Goal: Communication & Community: Participate in discussion

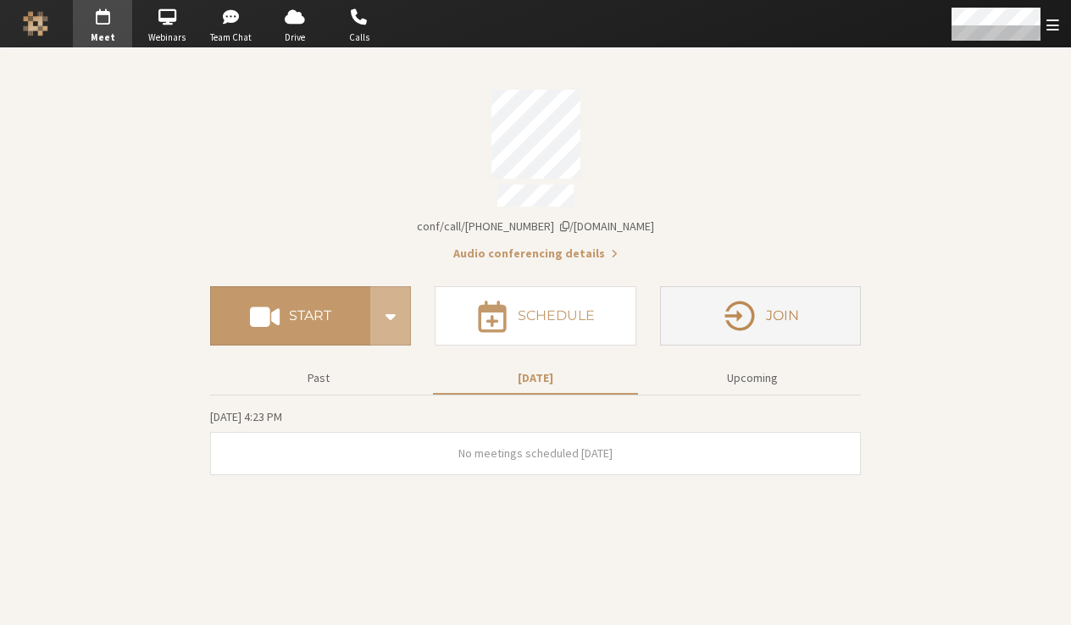
click at [735, 327] on button "Join" at bounding box center [760, 315] width 201 height 59
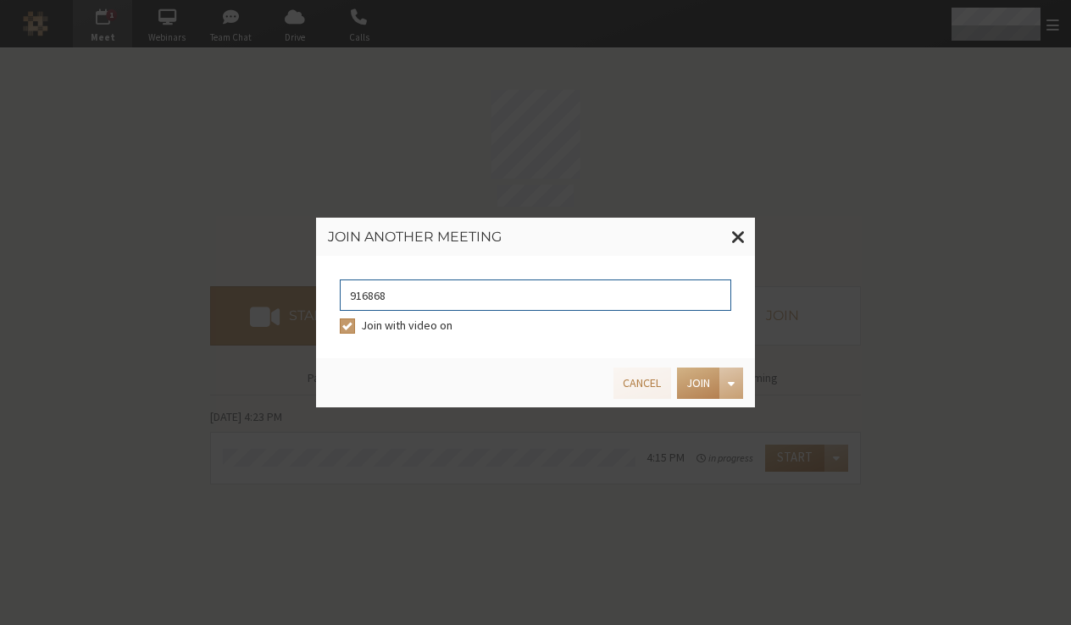
type input "9168685"
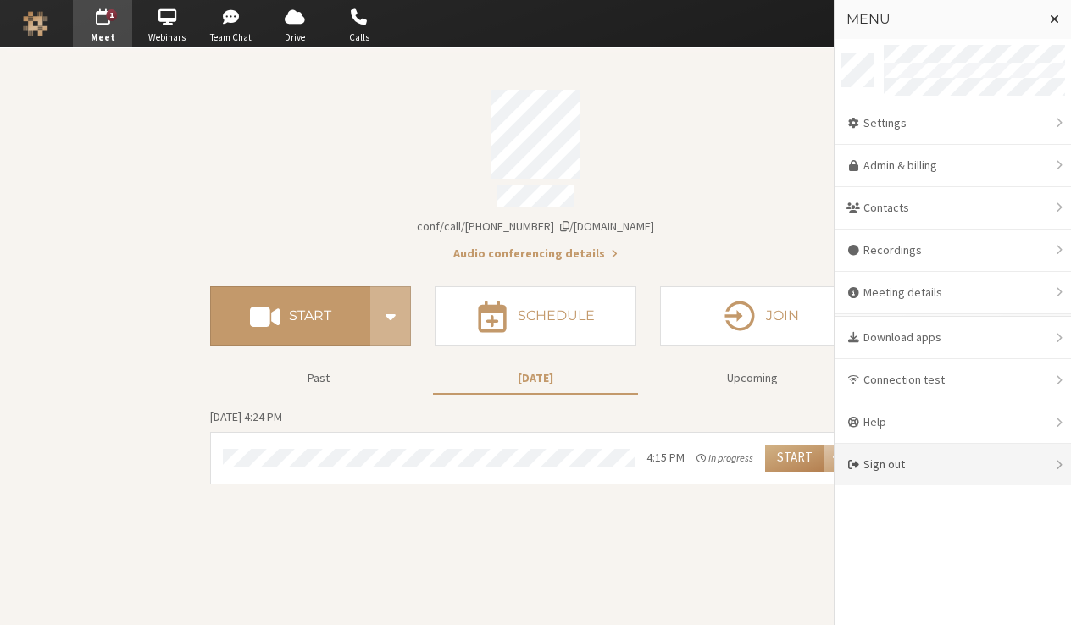
click at [898, 472] on div "Sign out" at bounding box center [953, 465] width 236 height 42
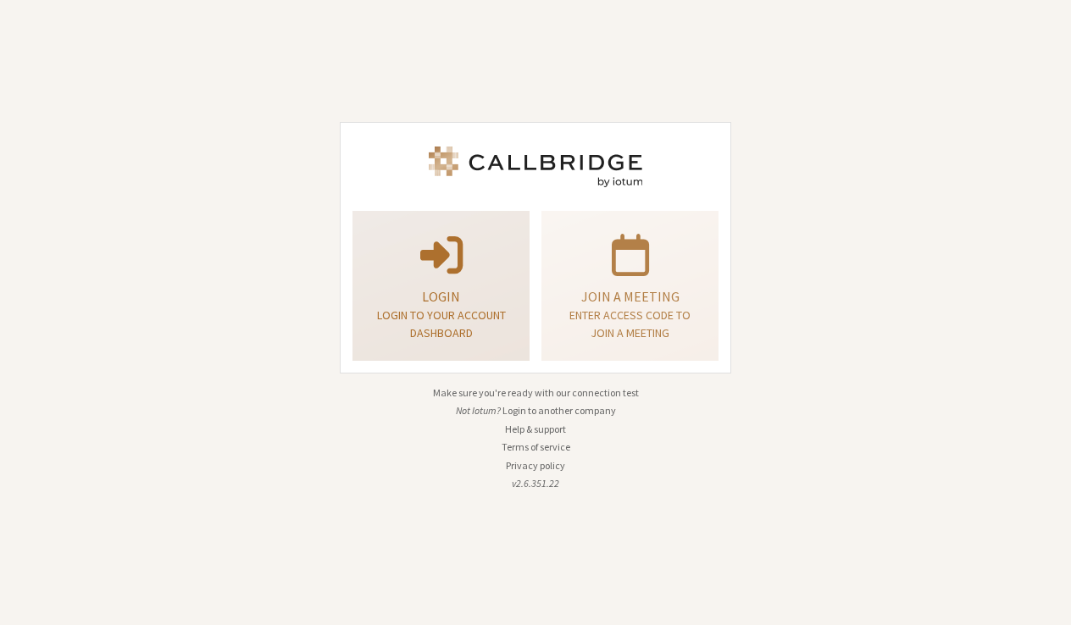
click at [478, 257] on p at bounding box center [441, 253] width 135 height 47
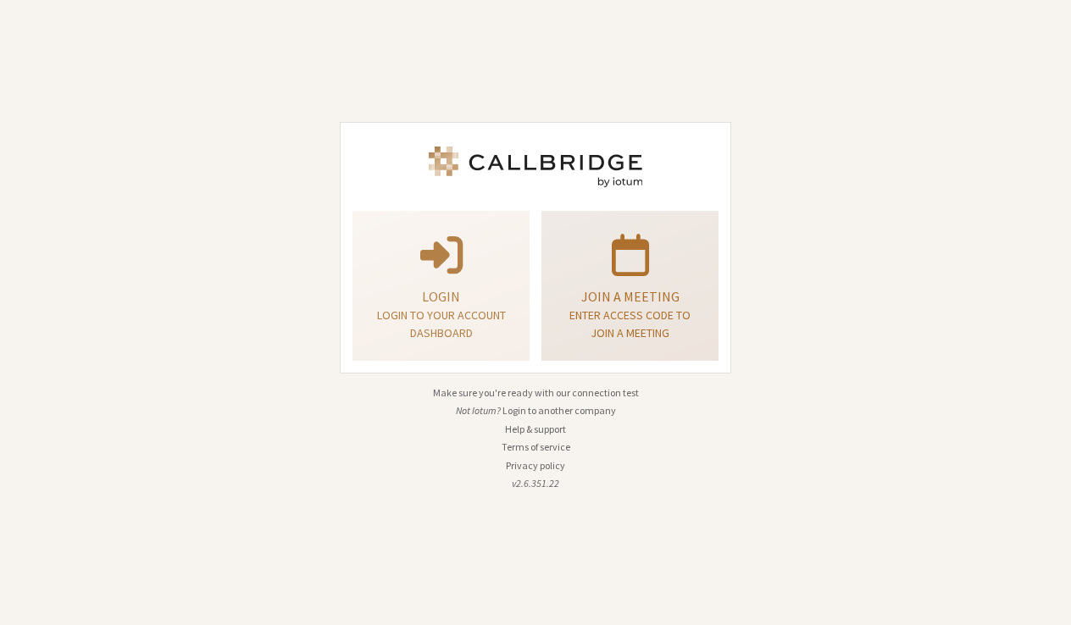
click at [628, 286] on p "Join a meeting" at bounding box center [630, 296] width 135 height 20
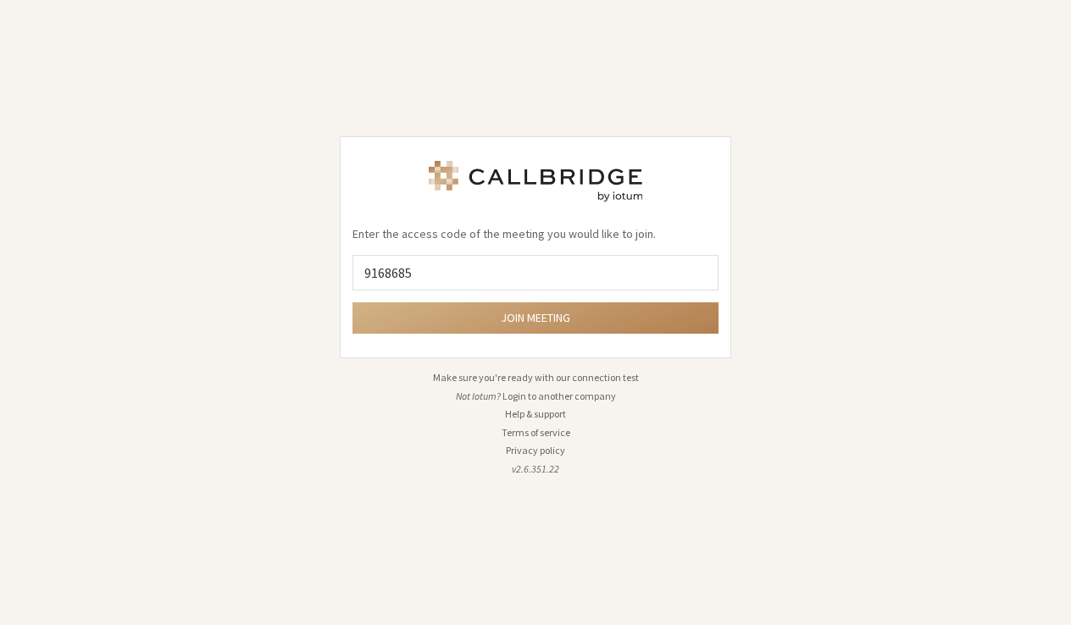
type input "9168685"
click at [536, 318] on button "Join meeting" at bounding box center [535, 318] width 366 height 31
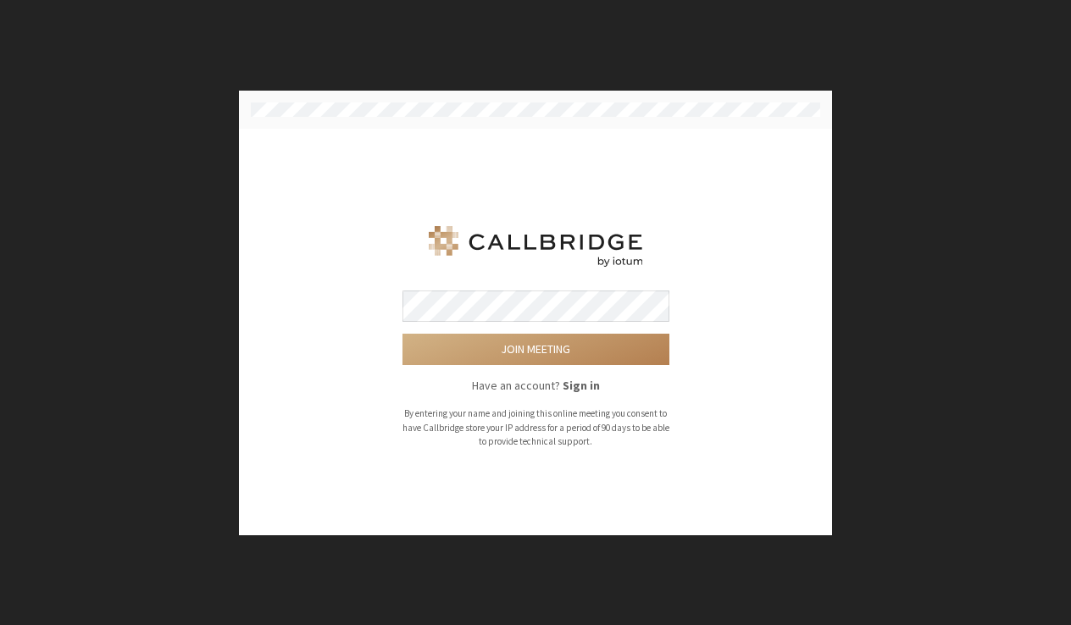
click at [536, 350] on button "Join meeting" at bounding box center [535, 349] width 267 height 31
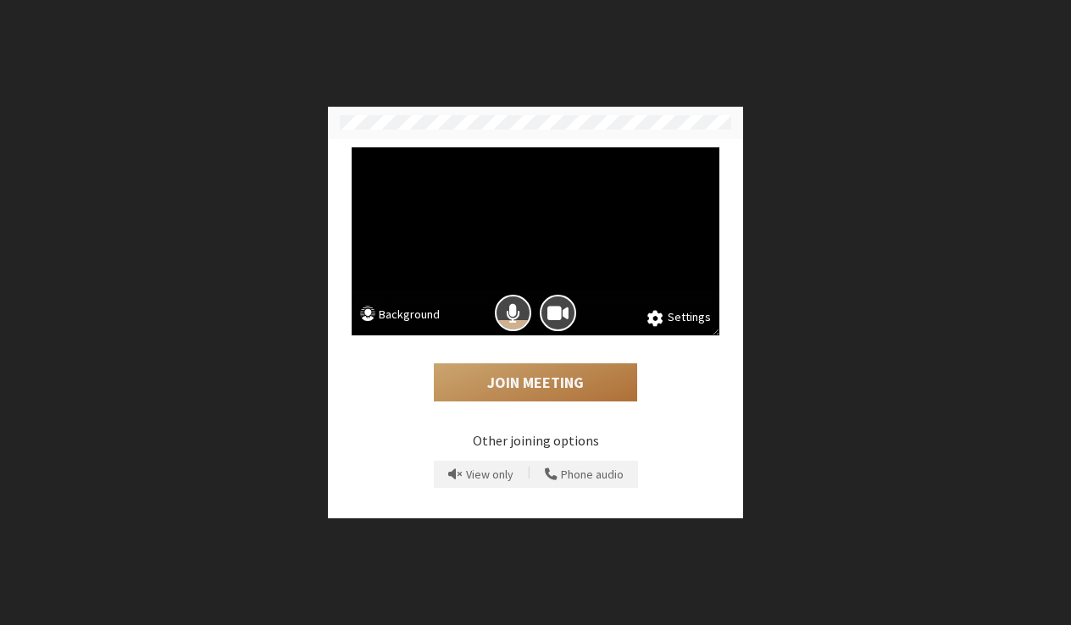
click at [552, 384] on button "Join Meeting" at bounding box center [535, 383] width 203 height 39
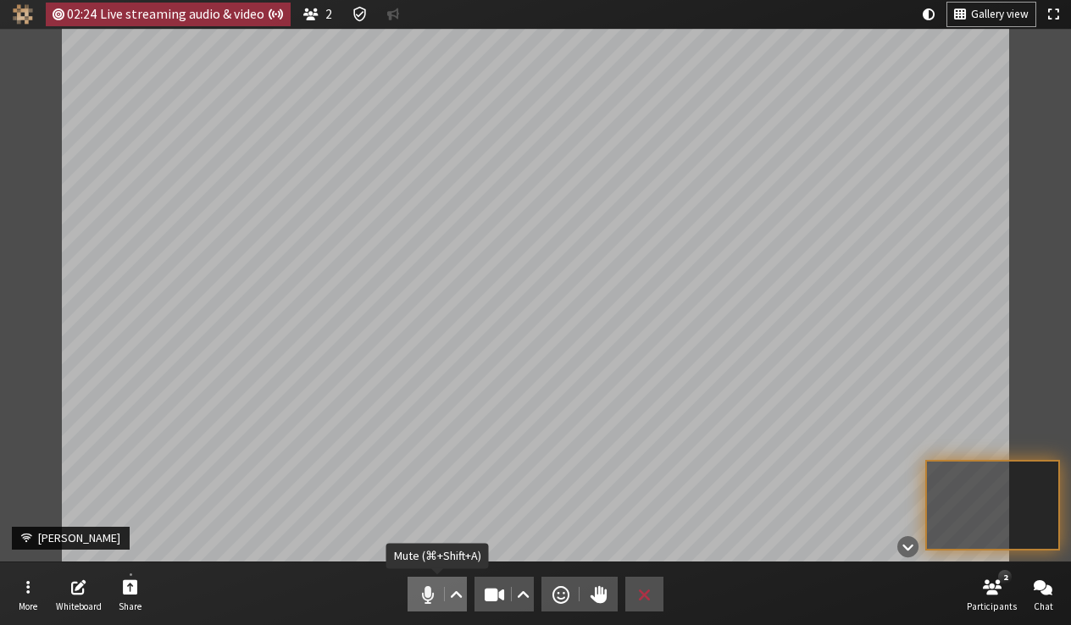
click at [423, 597] on span "Mute (⌘+Shift+A)" at bounding box center [428, 595] width 24 height 24
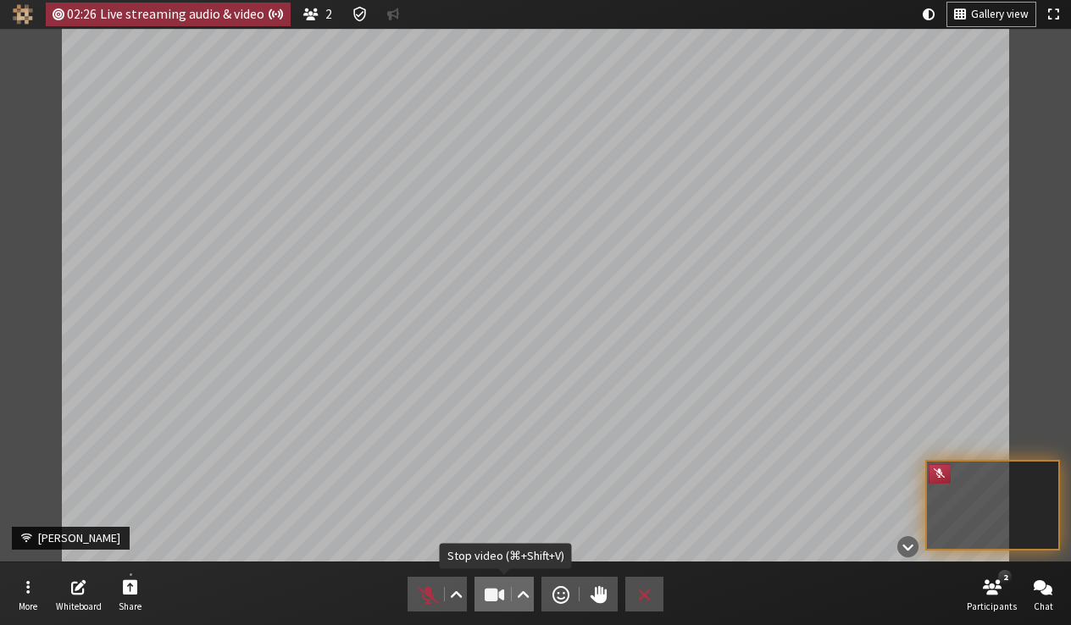
click at [486, 599] on span "Stop video (⌘+Shift+V)" at bounding box center [495, 595] width 24 height 24
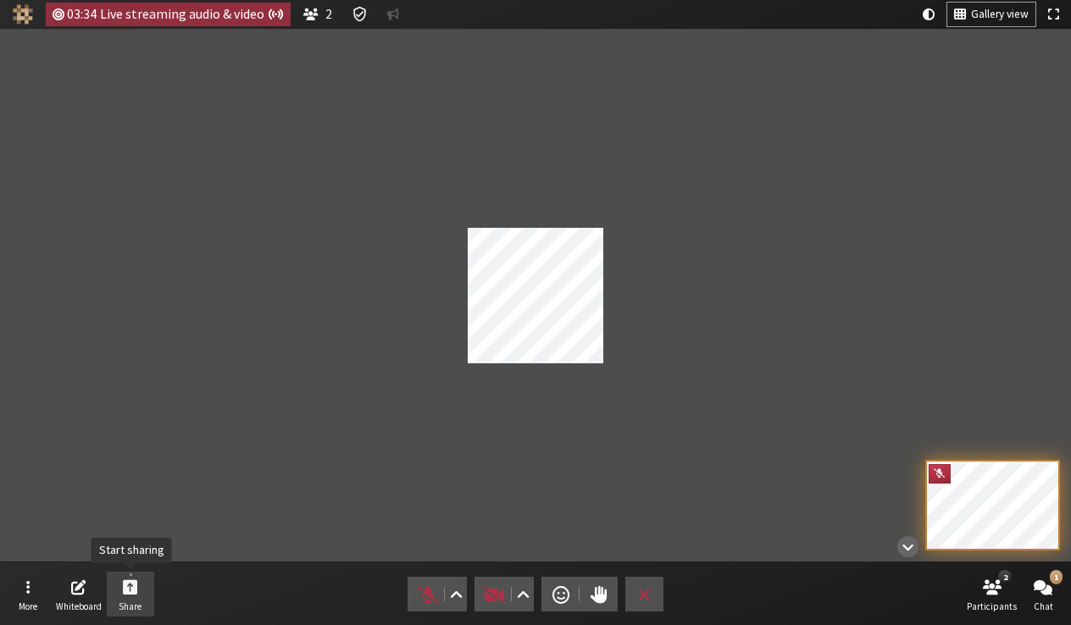
click at [133, 592] on span "Start sharing" at bounding box center [130, 586] width 15 height 19
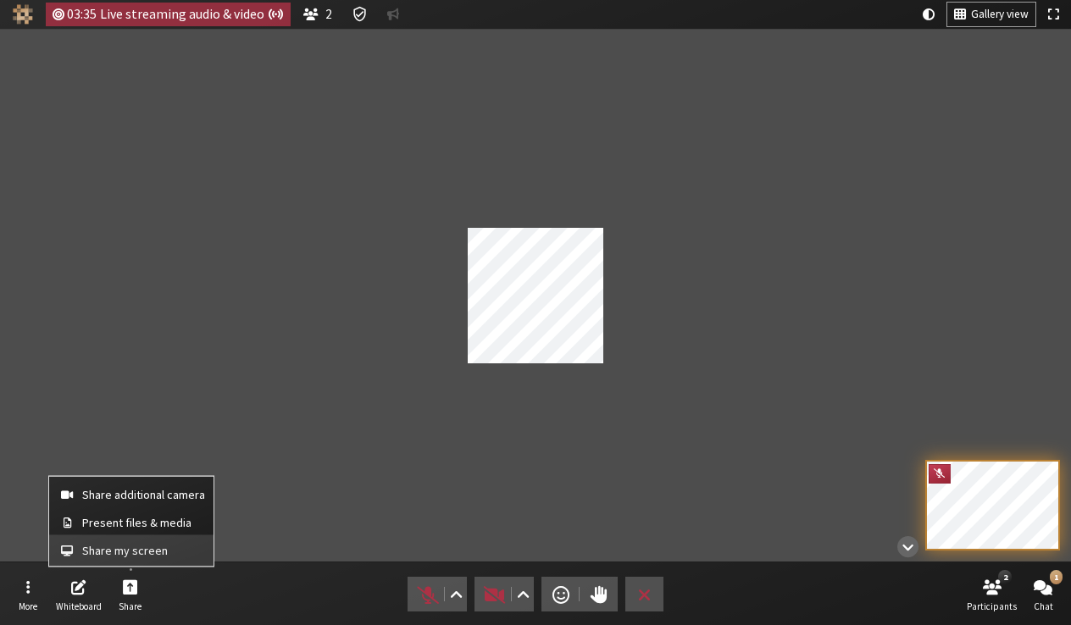
click at [132, 559] on button "Share my screen" at bounding box center [131, 551] width 164 height 31
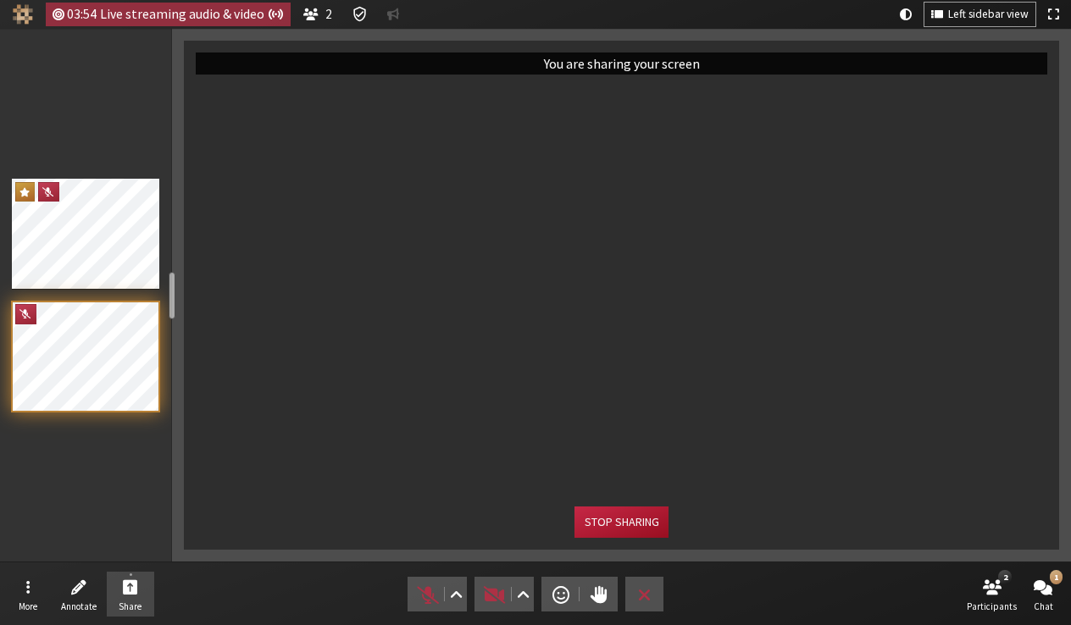
click at [597, 523] on button "Stop sharing" at bounding box center [620, 522] width 93 height 31
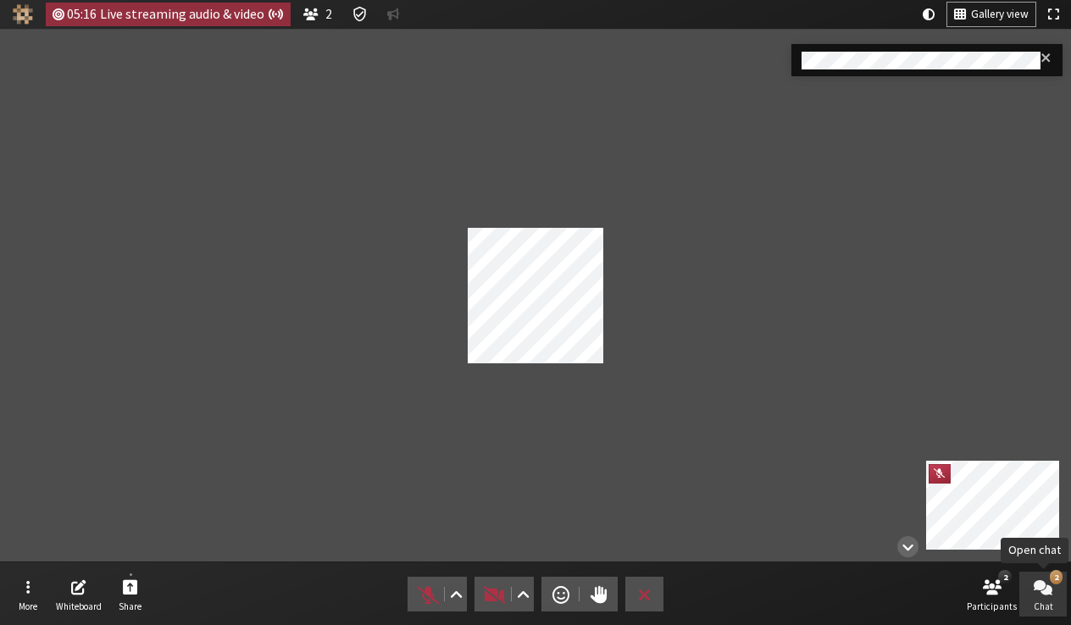
click at [1045, 598] on button "2 Chat" at bounding box center [1042, 595] width 47 height 46
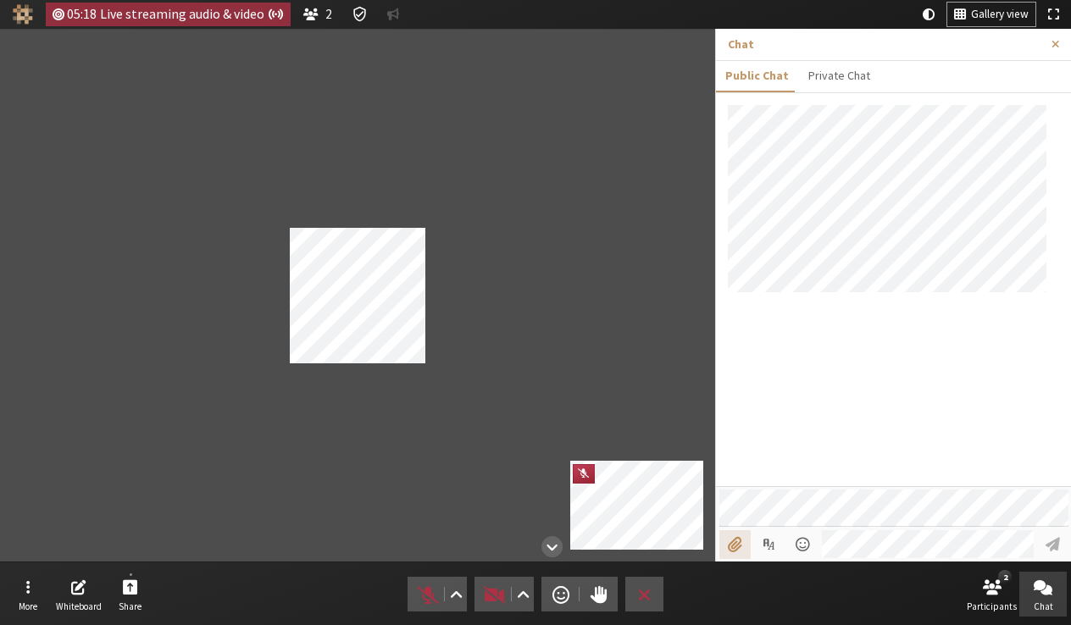
click at [747, 548] on input "File picker" at bounding box center [734, 544] width 31 height 29
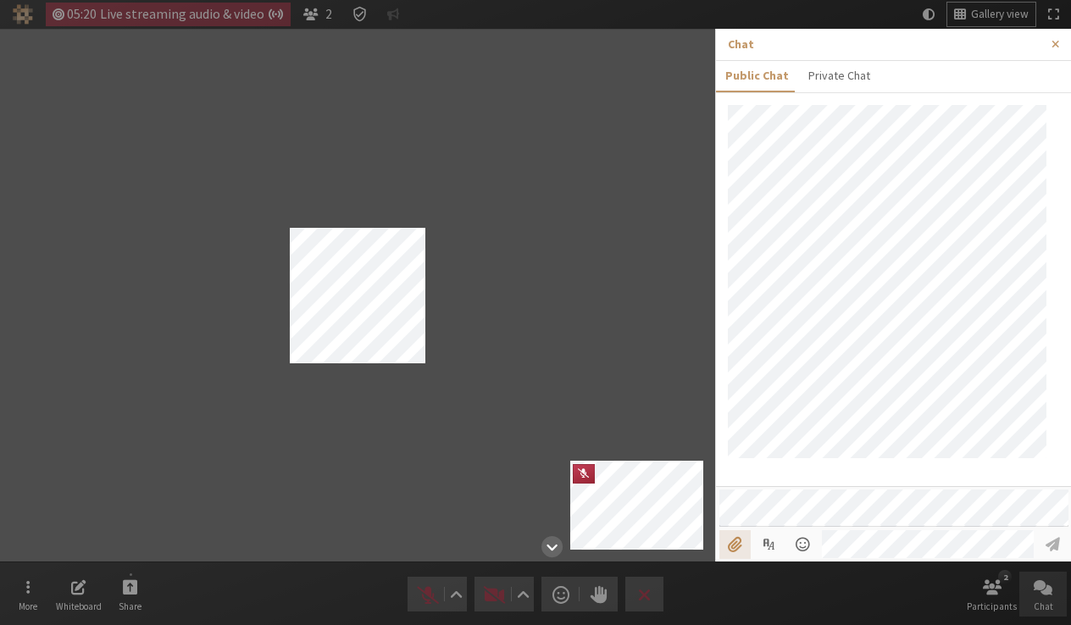
type input "C:\fakepath\address book.png"
click at [1057, 47] on span "Close sidebar" at bounding box center [1056, 44] width 8 height 13
